Goal: Task Accomplishment & Management: Complete application form

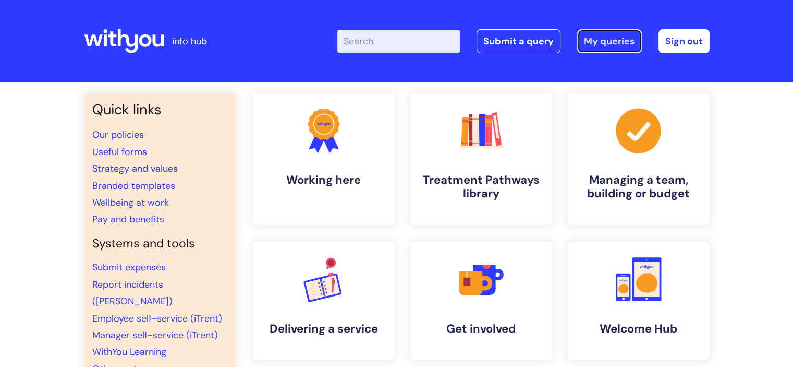
click at [605, 38] on link "My queries" at bounding box center [609, 41] width 65 height 24
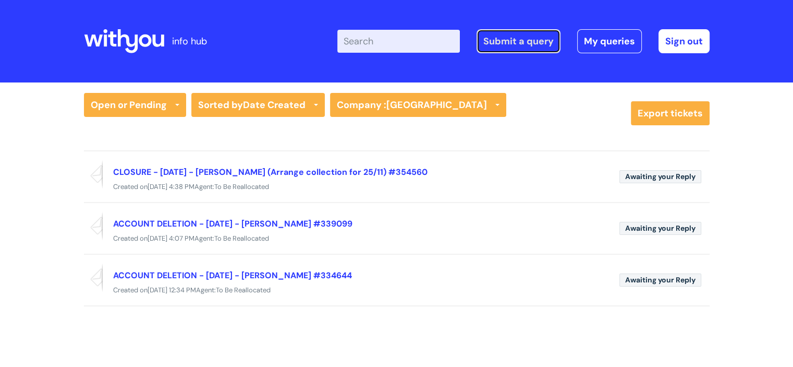
click at [528, 37] on link "Submit a query" at bounding box center [519, 41] width 84 height 24
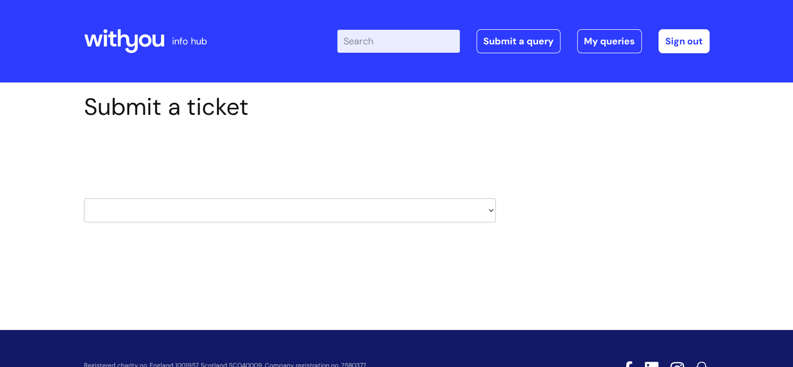
click at [170, 204] on select "HR / People IT and Support Clinical Drug Alerts Finance Accounts Data Support T…" at bounding box center [290, 210] width 412 height 24
select select "it_and_support"
click at [84, 198] on select "HR / People IT and Support Clinical Drug Alerts Finance Accounts Data Support T…" at bounding box center [290, 210] width 412 height 24
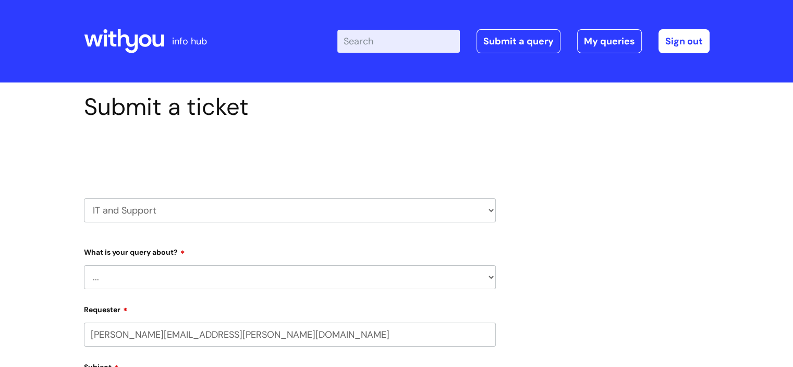
select select "80004157231"
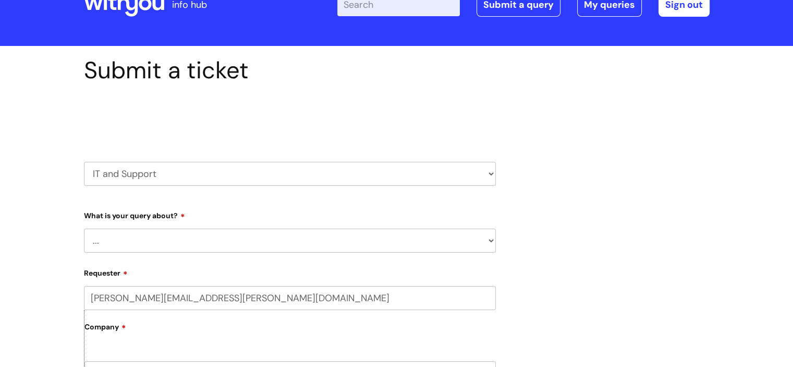
scroll to position [52, 0]
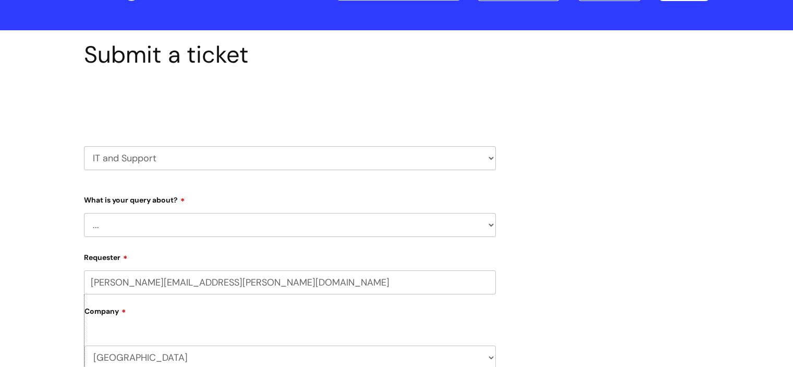
click at [273, 221] on select "... Mobile Phone Reset & MFA Accounts, Starters and Leavers IT Hardware issue I…" at bounding box center [290, 225] width 412 height 24
select select "Accounts, Starters and Leavers"
click at [84, 213] on select "... Mobile Phone Reset & MFA Accounts, Starters and Leavers IT Hardware issue I…" at bounding box center [290, 225] width 412 height 24
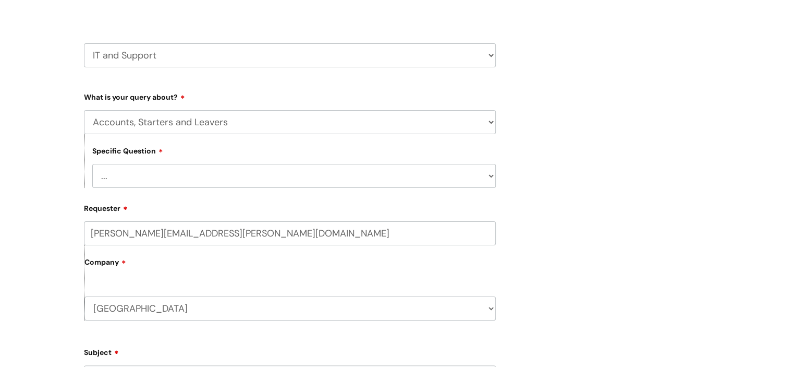
scroll to position [209, 0]
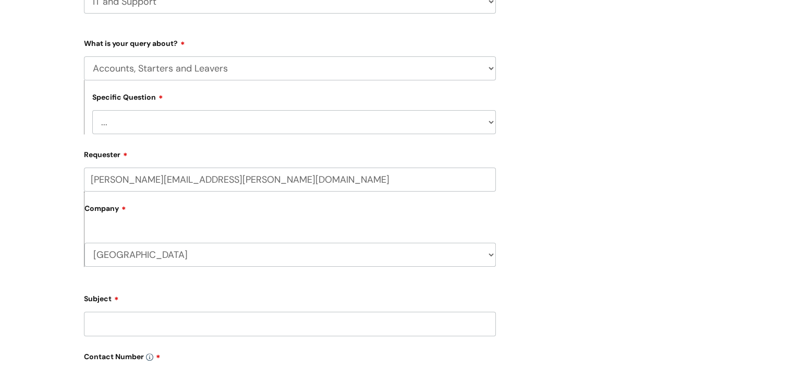
click at [180, 123] on select "... I have a new starter I have a leaver I need to make a change to an account …" at bounding box center [294, 122] width 404 height 24
select select "I have a new starter"
click at [92, 110] on select "... I have a new starter I have a leaver I need to make a change to an account …" at bounding box center [294, 122] width 404 height 24
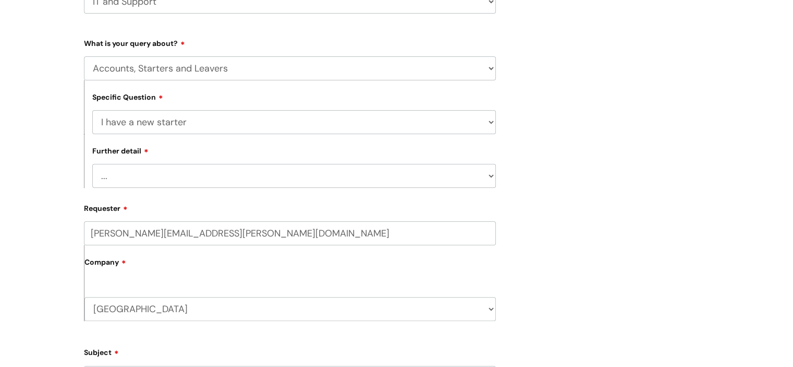
scroll to position [261, 0]
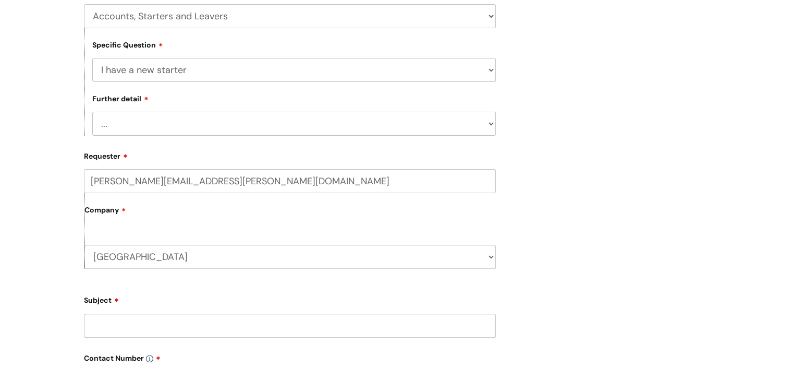
click at [178, 127] on select "... Can I have my new starter’s IT account details I need to amend the name, de…" at bounding box center [294, 124] width 404 height 24
select select "Can I have my new starter’s IT account details"
click at [92, 112] on select "... Can I have my new starter’s IT account details I need to amend the name, de…" at bounding box center [294, 124] width 404 height 24
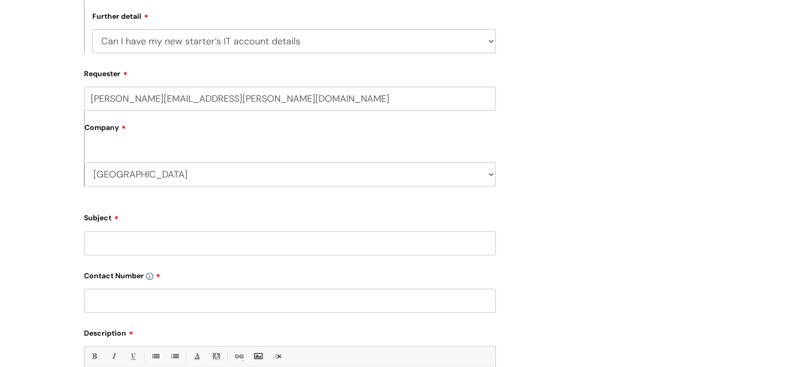
scroll to position [365, 0]
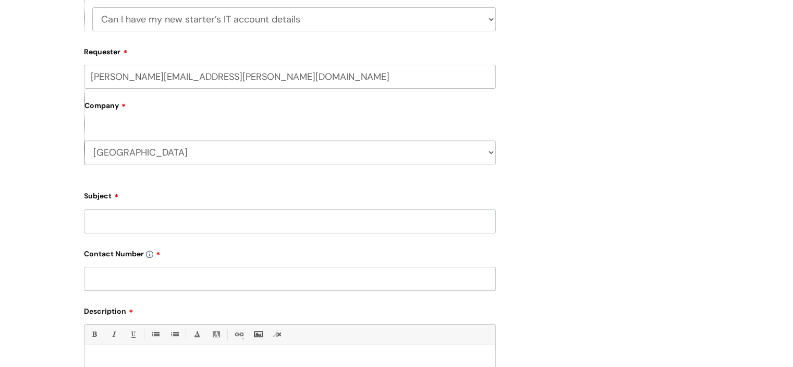
click at [179, 221] on input "Subject" at bounding box center [290, 221] width 412 height 24
click at [176, 224] on input "Lauren Coe new strater" at bounding box center [290, 221] width 412 height 24
type input "[PERSON_NAME] new starter"
click at [140, 274] on input "text" at bounding box center [290, 278] width 412 height 24
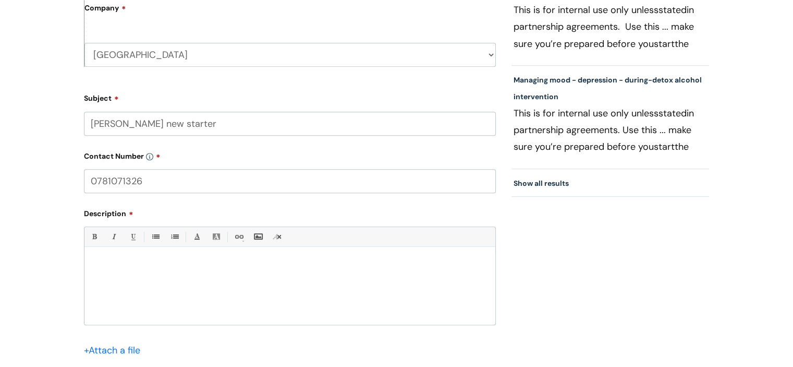
scroll to position [469, 0]
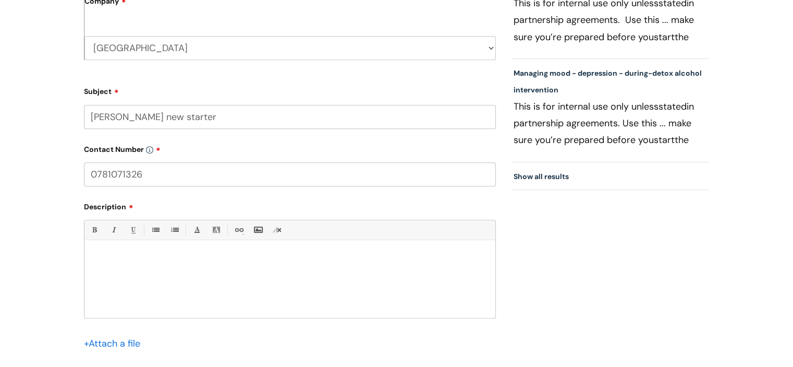
click at [161, 252] on div at bounding box center [289, 282] width 411 height 72
click at [112, 177] on input "0781071326" at bounding box center [290, 174] width 412 height 24
type input "07816071326"
click at [145, 264] on div at bounding box center [289, 282] width 411 height 72
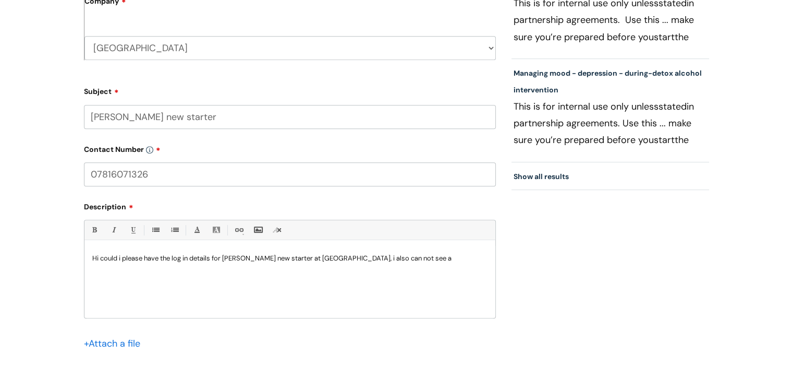
click at [423, 256] on p "Hi could i please have the log in details for lauren coe new starter at North S…" at bounding box center [289, 257] width 395 height 9
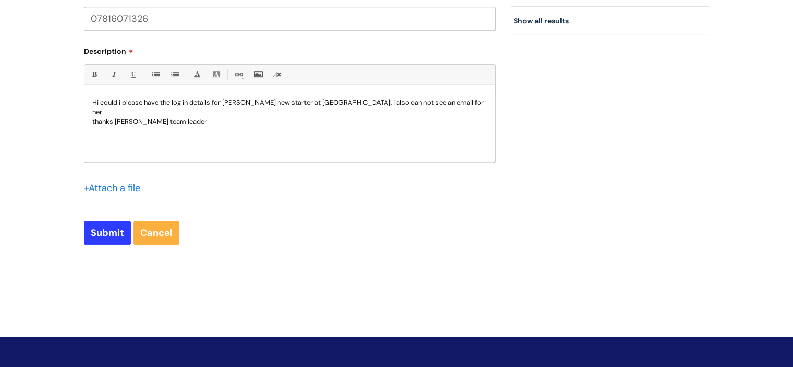
scroll to position [626, 0]
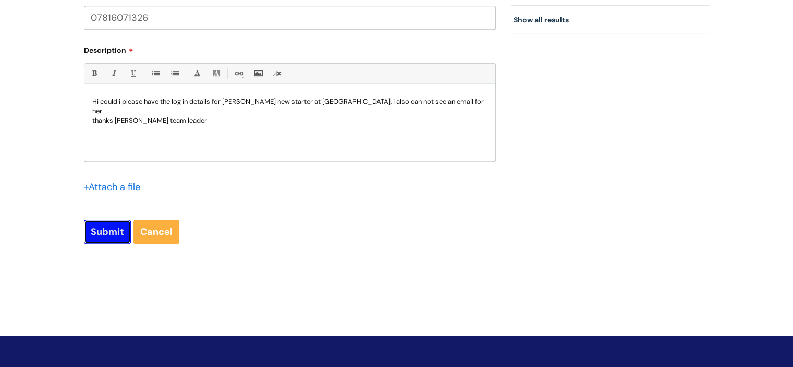
click at [96, 225] on input "Submit" at bounding box center [107, 232] width 47 height 24
type input "Please Wait..."
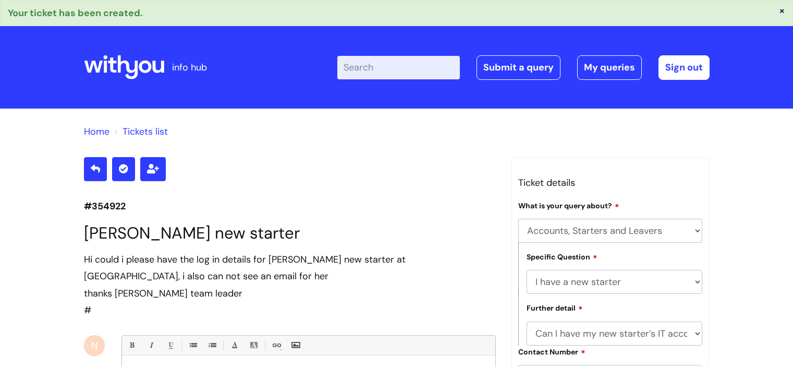
select select "Accounts, Starters and Leavers"
select select "I have a new starter"
select select "Can I have my new starter’s IT account details"
